Goal: Task Accomplishment & Management: Manage account settings

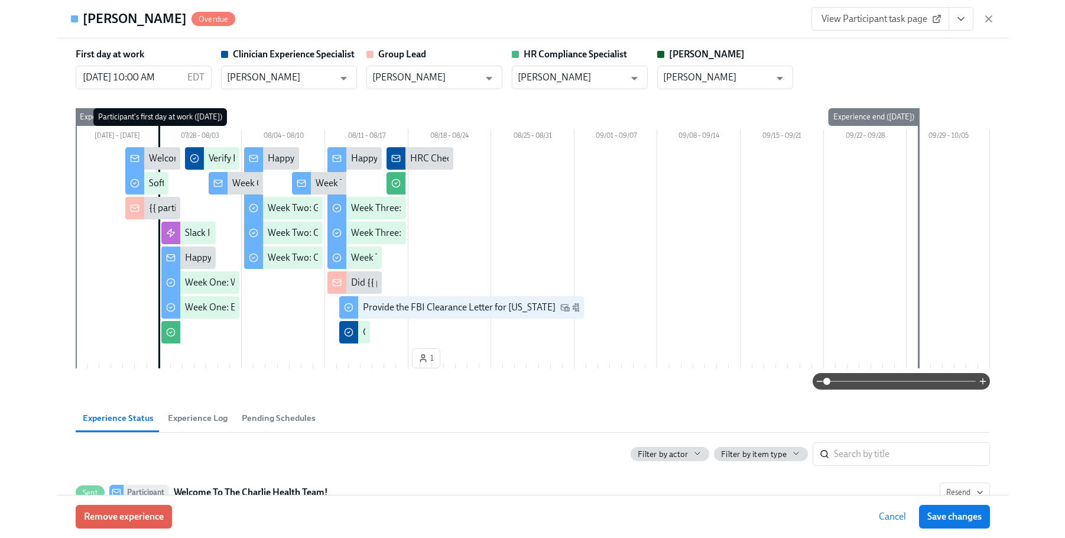
scroll to position [19, 0]
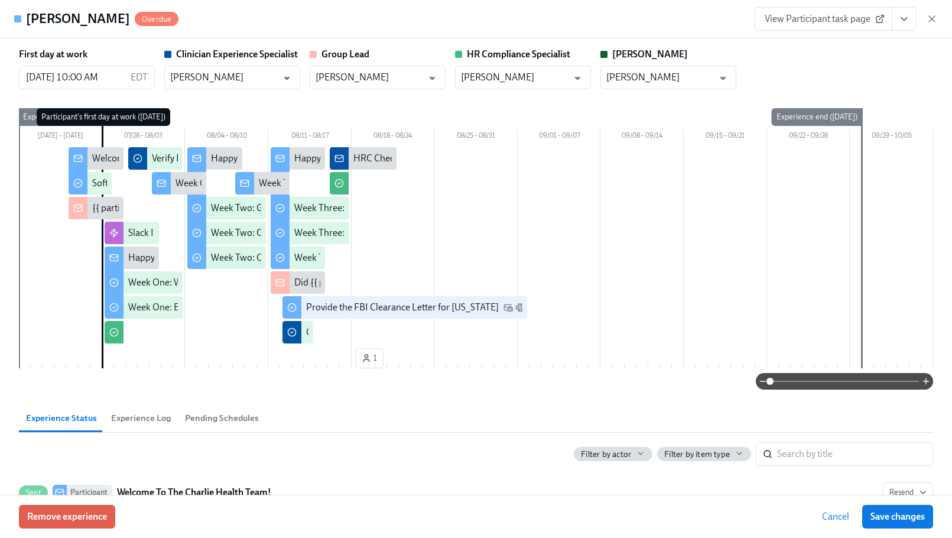
click at [594, 32] on div "[PERSON_NAME] Overdue View Participant task page" at bounding box center [476, 19] width 952 height 38
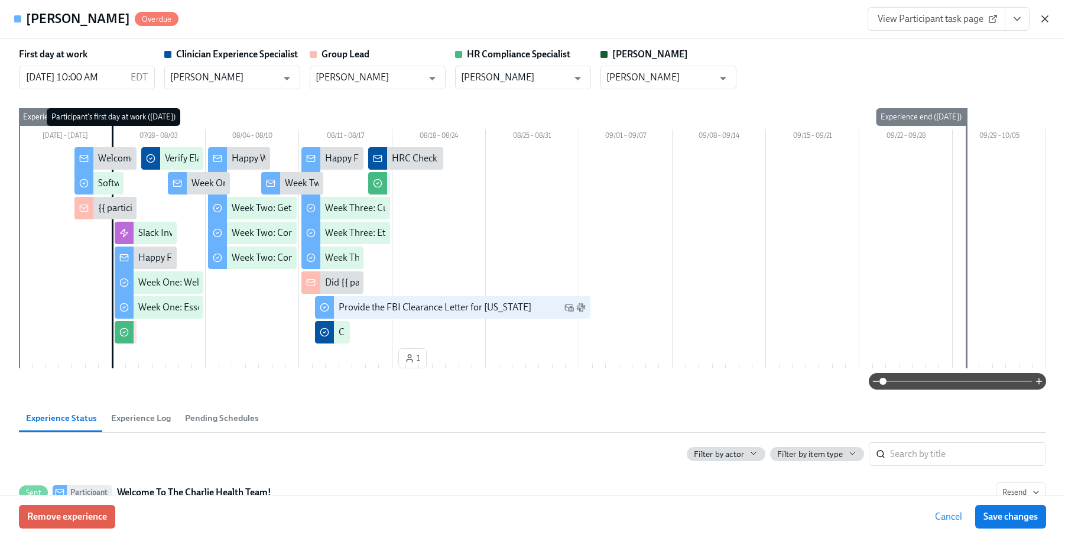
click at [951, 22] on icon "button" at bounding box center [1045, 19] width 12 height 12
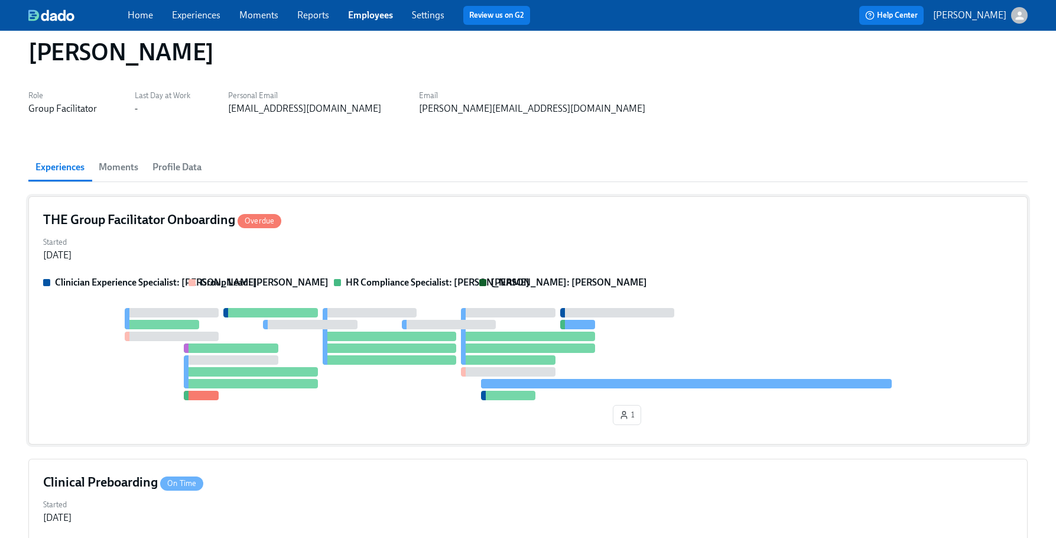
click at [489, 249] on div "Started [DATE]" at bounding box center [528, 247] width 970 height 28
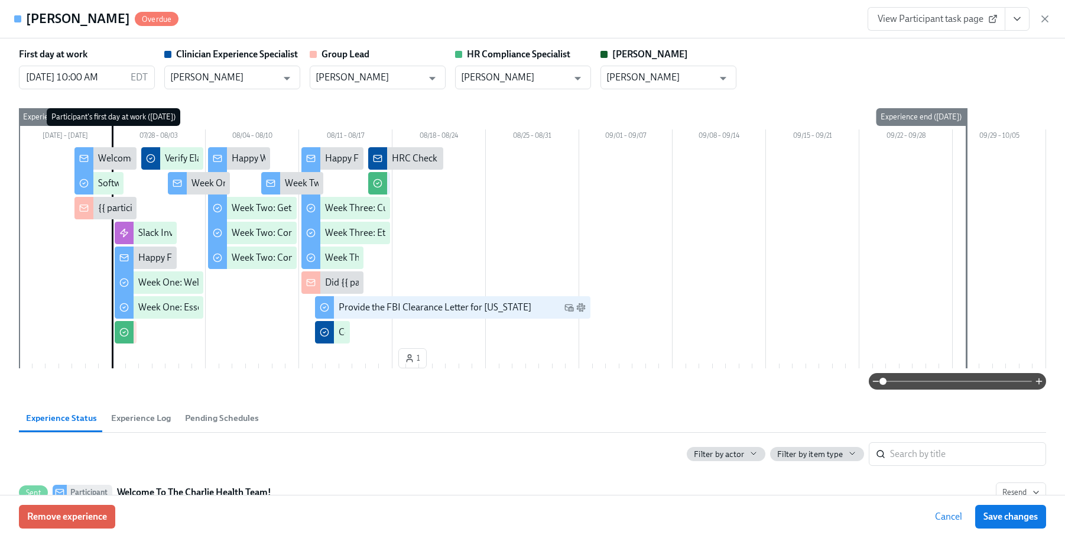
click at [951, 18] on icon "View task page" at bounding box center [1017, 19] width 12 height 12
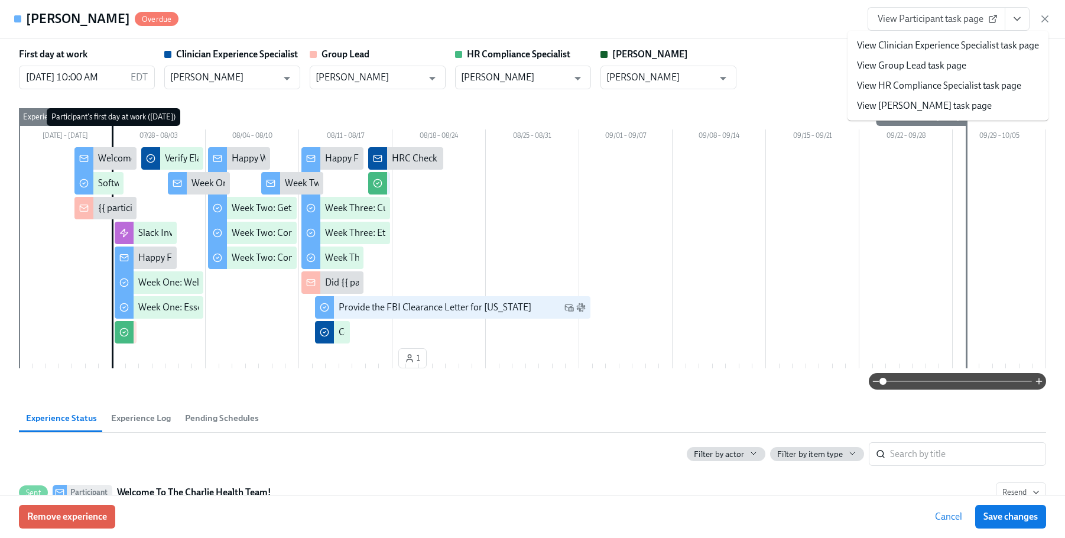
click at [944, 79] on li "View HR Compliance Specialist task page" at bounding box center [947, 86] width 201 height 20
click at [945, 80] on link "View HR Compliance Specialist task page" at bounding box center [939, 85] width 164 height 13
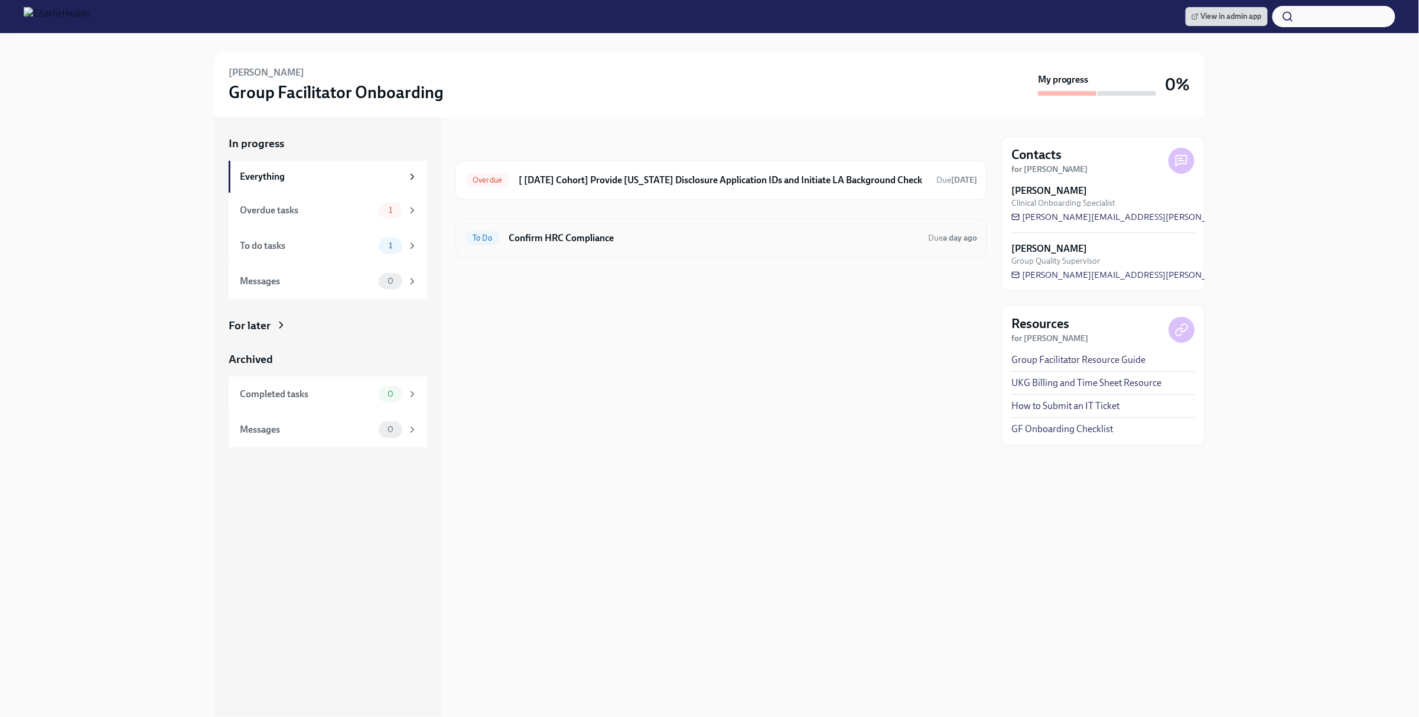
click at [679, 227] on div "To Do Confirm HRC Compliance Due a day ago" at bounding box center [722, 238] width 532 height 39
click at [580, 246] on div "To Do Confirm HRC Compliance Due a day ago" at bounding box center [722, 238] width 512 height 19
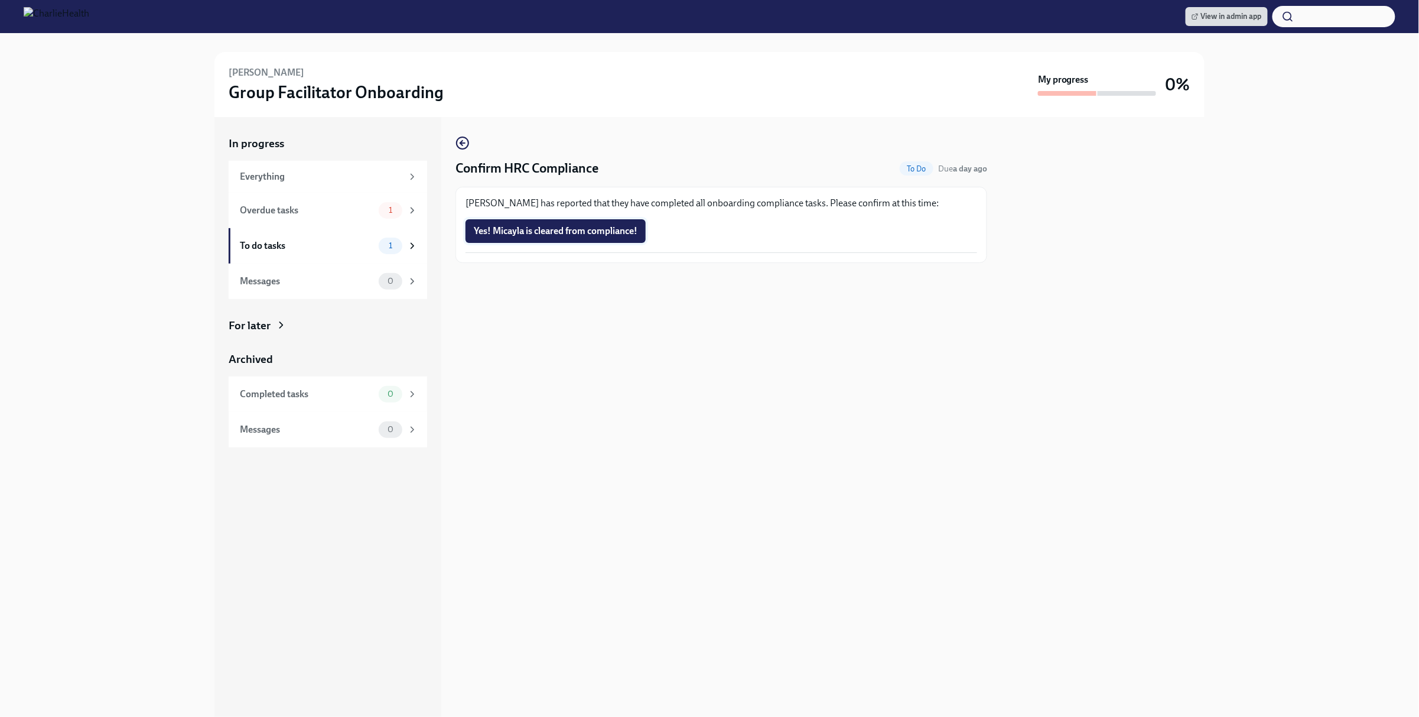
click at [592, 225] on span "Yes! Micayla is cleared from compliance!" at bounding box center [556, 231] width 164 height 12
